Goal: Navigation & Orientation: Find specific page/section

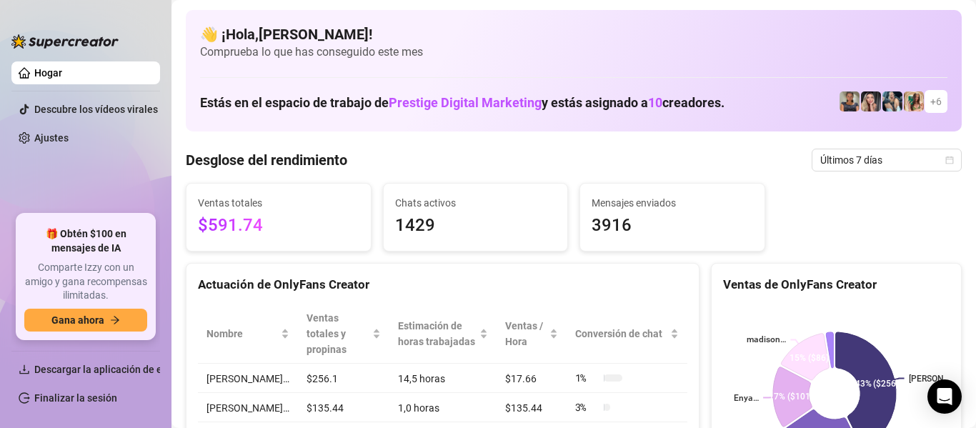
click at [936, 101] on font "6" at bounding box center [939, 101] width 6 height 11
